Goal: Feedback & Contribution: Submit feedback/report problem

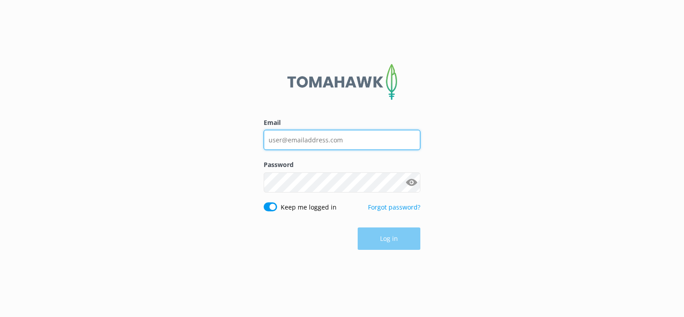
type input "[PERSON_NAME][EMAIL_ADDRESS][DOMAIN_NAME]"
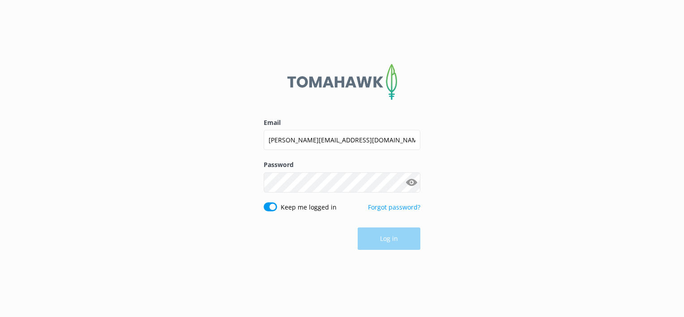
click at [399, 245] on div "Log in" at bounding box center [342, 238] width 157 height 22
click at [377, 244] on button "Log in" at bounding box center [389, 239] width 63 height 22
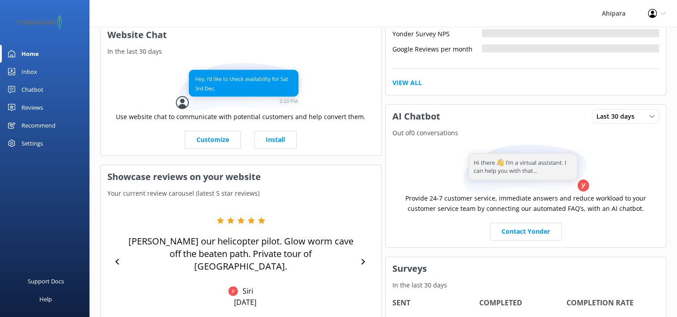
scroll to position [179, 0]
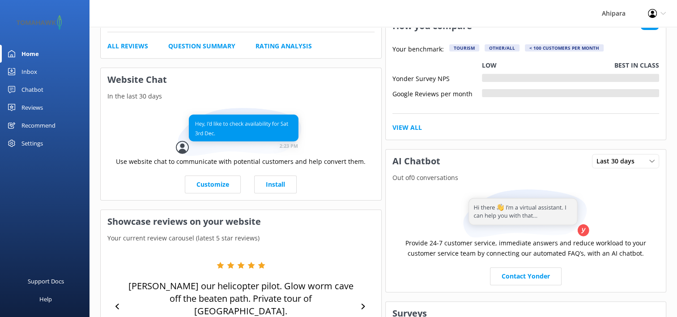
click at [27, 106] on div "Reviews" at bounding box center [31, 107] width 21 height 18
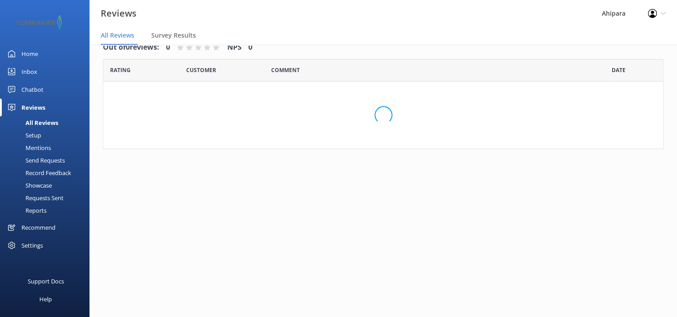
scroll to position [18, 0]
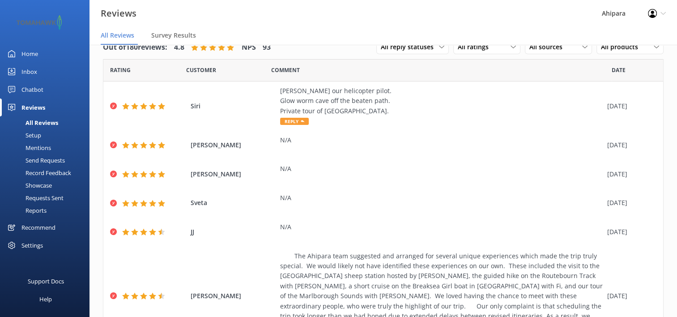
click at [42, 160] on div "Send Requests" at bounding box center [35, 160] width 60 height 13
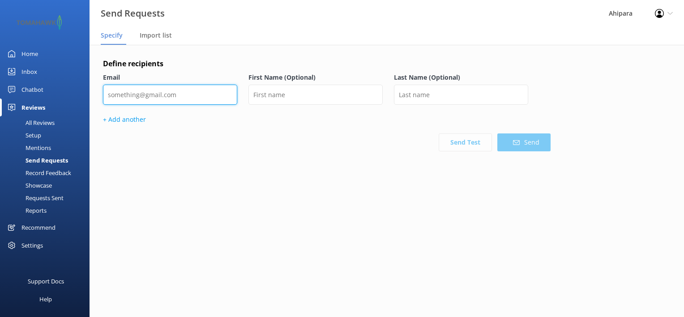
click at [188, 94] on input "email" at bounding box center [170, 95] width 134 height 20
paste input "Thank you for working with [PERSON_NAME] to organise your New Zealand vacation."
type input "T"
click at [201, 96] on input "email" at bounding box center [170, 95] width 134 height 20
paste input "[EMAIL_ADDRESS][DOMAIN_NAME]"
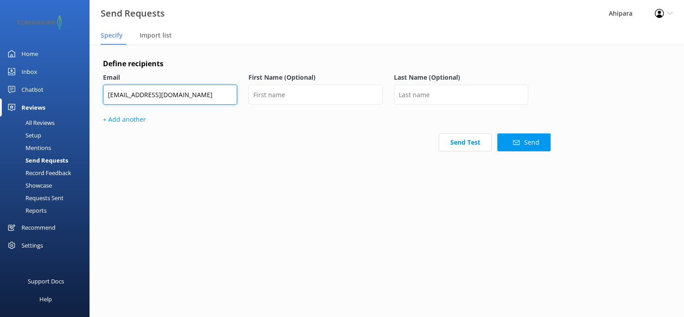
type input "[EMAIL_ADDRESS][DOMAIN_NAME]"
click at [343, 162] on div "Define recipients Email [EMAIL_ADDRESS][DOMAIN_NAME] First Name (Optional) Last…" at bounding box center [327, 131] width 448 height 147
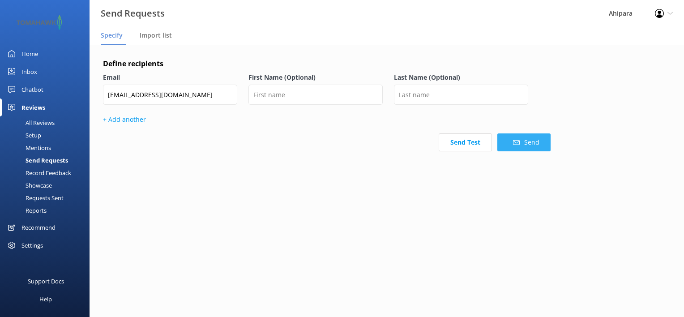
click at [522, 140] on button "Send" at bounding box center [523, 142] width 53 height 18
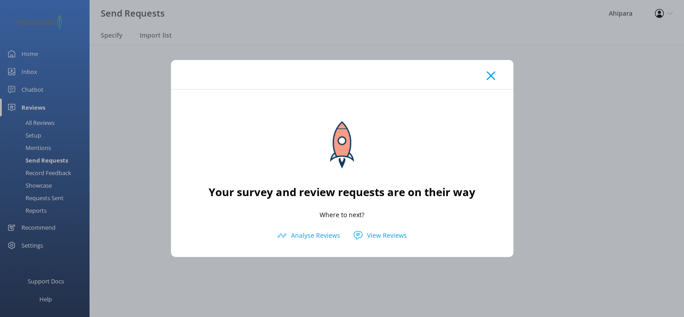
click at [487, 79] on use at bounding box center [491, 76] width 9 height 9
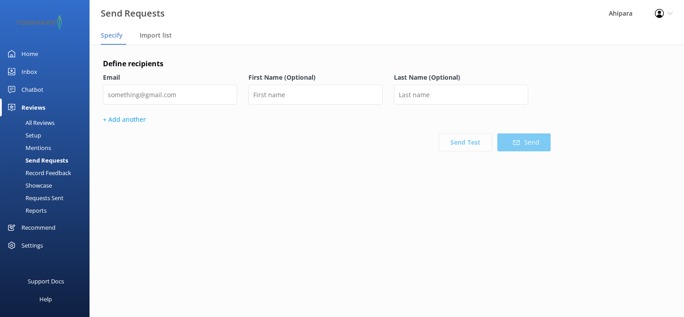
click at [38, 54] on div "Home" at bounding box center [29, 54] width 17 height 18
